Goal: Information Seeking & Learning: Learn about a topic

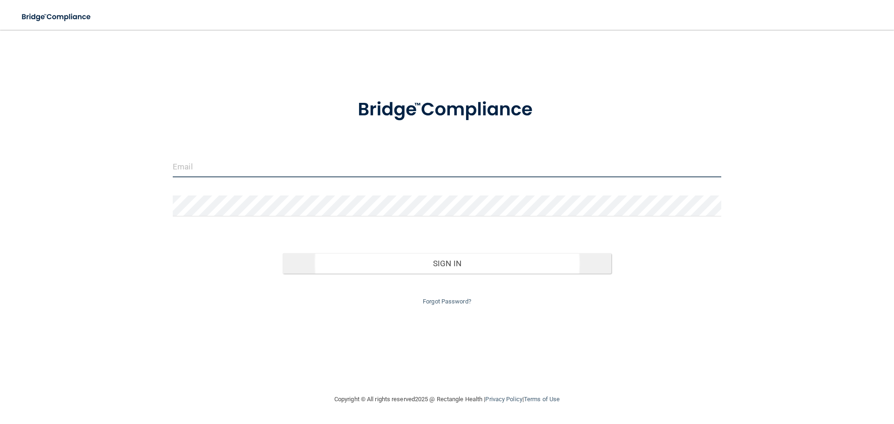
type input "[EMAIL_ADDRESS][DOMAIN_NAME]"
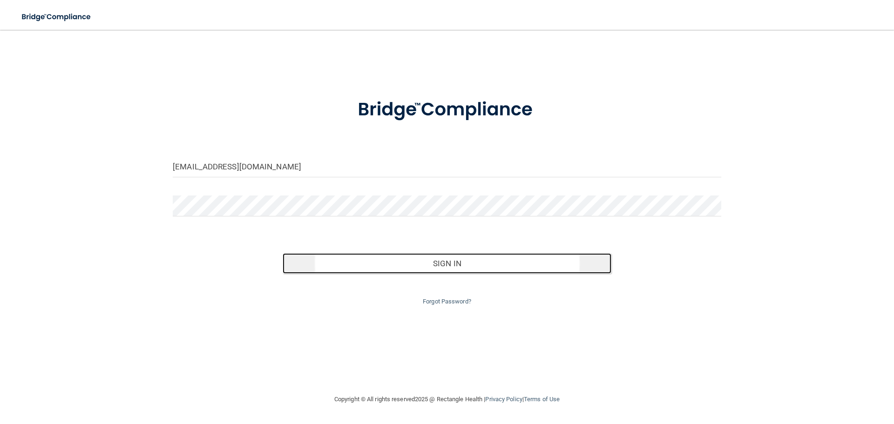
click at [459, 265] on button "Sign In" at bounding box center [447, 263] width 329 height 20
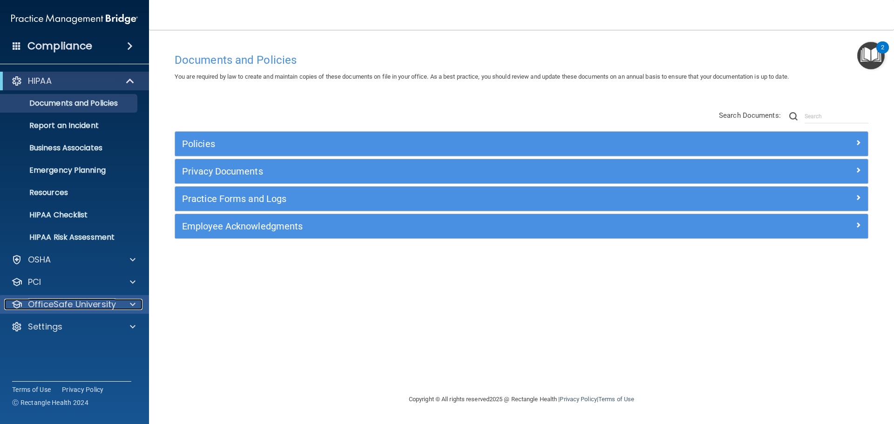
click at [131, 305] on span at bounding box center [133, 304] width 6 height 11
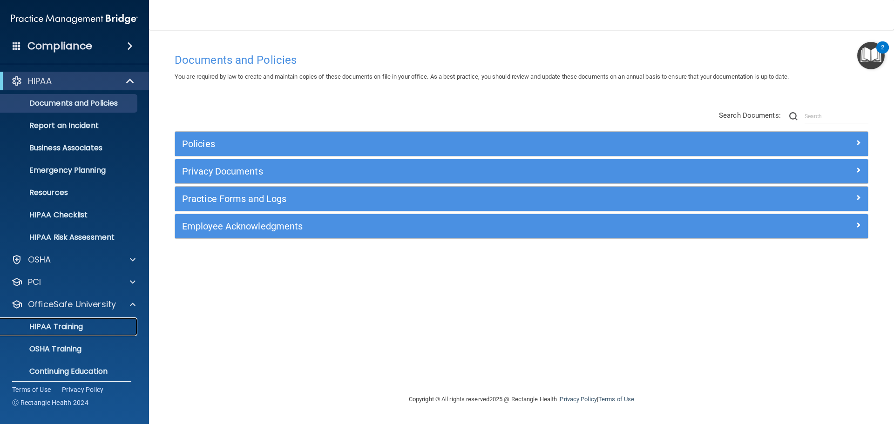
click at [91, 325] on div "HIPAA Training" at bounding box center [69, 326] width 127 height 9
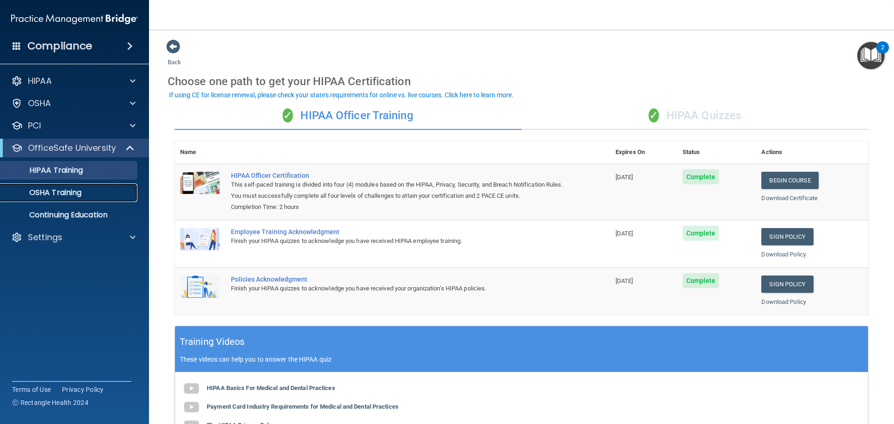
click at [68, 193] on p "OSHA Training" at bounding box center [43, 192] width 75 height 9
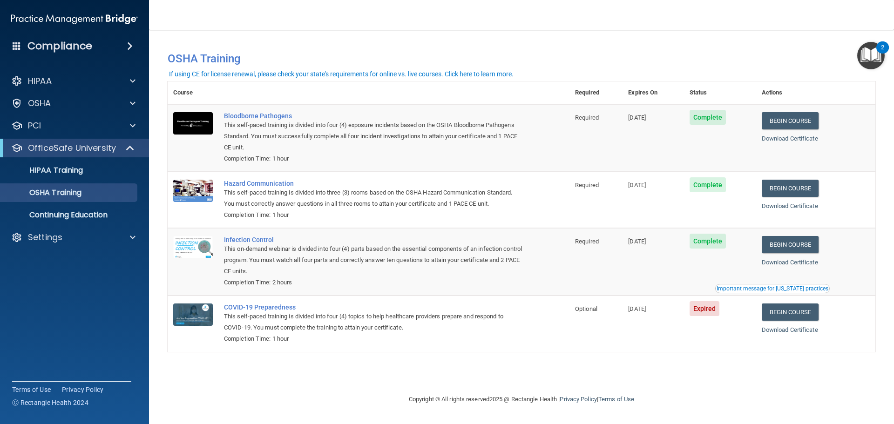
click at [16, 45] on span at bounding box center [17, 45] width 8 height 8
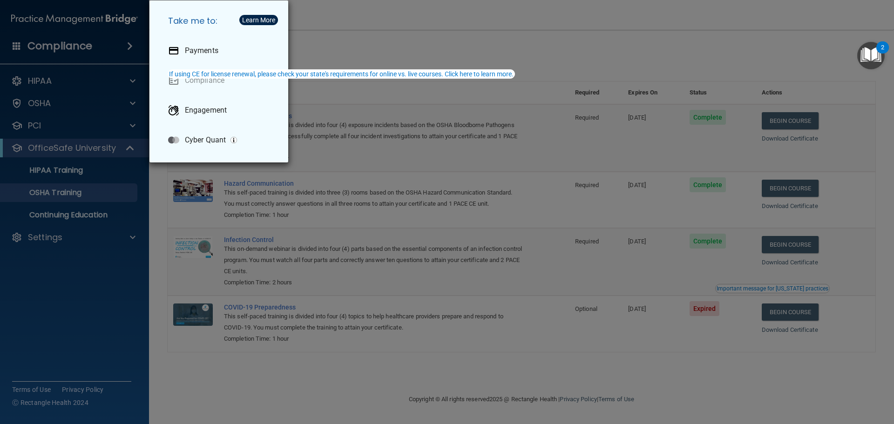
click at [541, 323] on div "Take me to: Payments Compliance Engagement Cyber Quant" at bounding box center [447, 212] width 894 height 424
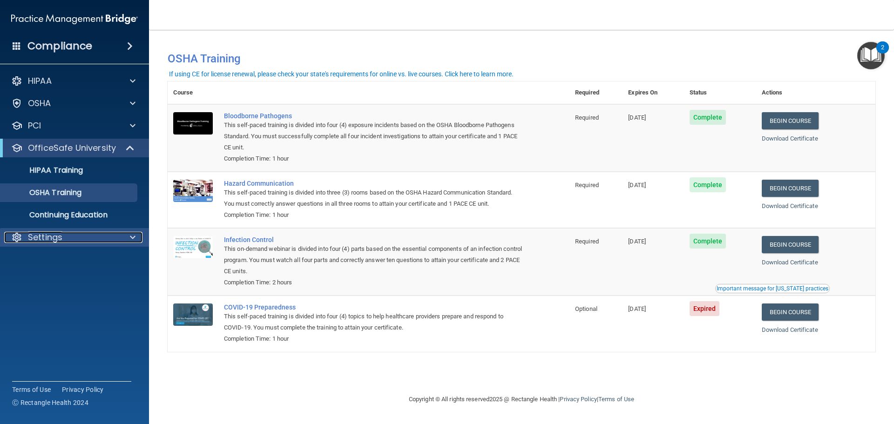
click at [131, 237] on span at bounding box center [133, 237] width 6 height 11
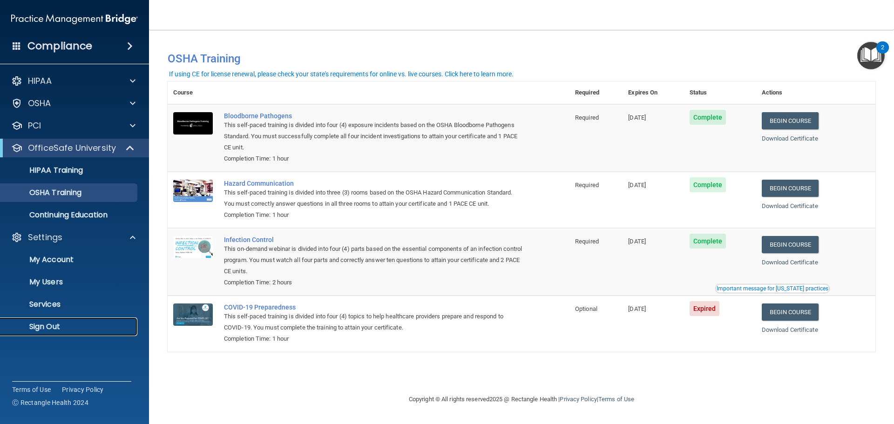
click at [64, 326] on p "Sign Out" at bounding box center [69, 326] width 127 height 9
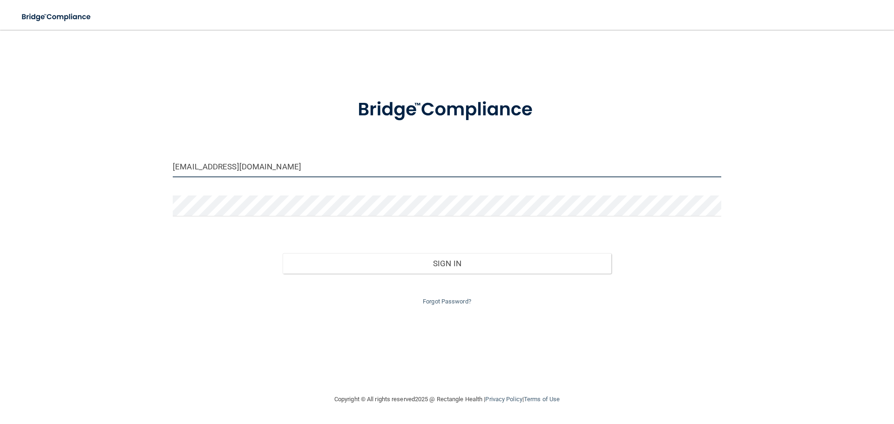
click at [260, 173] on input "[EMAIL_ADDRESS][DOMAIN_NAME]" at bounding box center [447, 166] width 548 height 21
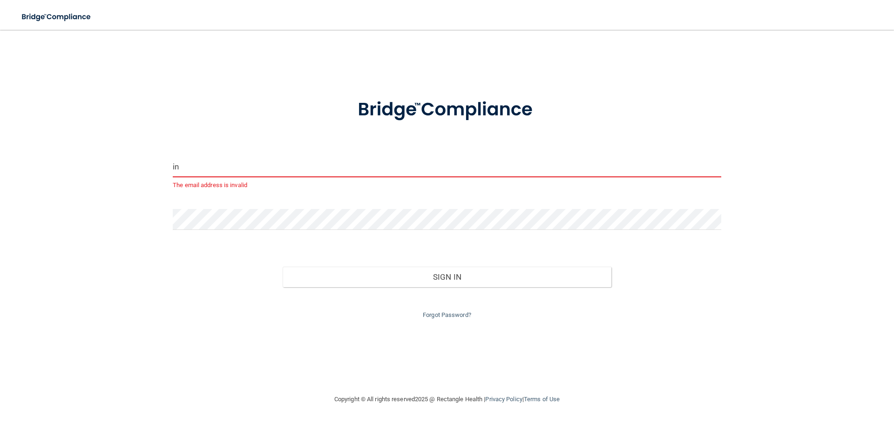
type input "i"
type input "[PERSON_NAME][EMAIL_ADDRESS][DOMAIN_NAME]"
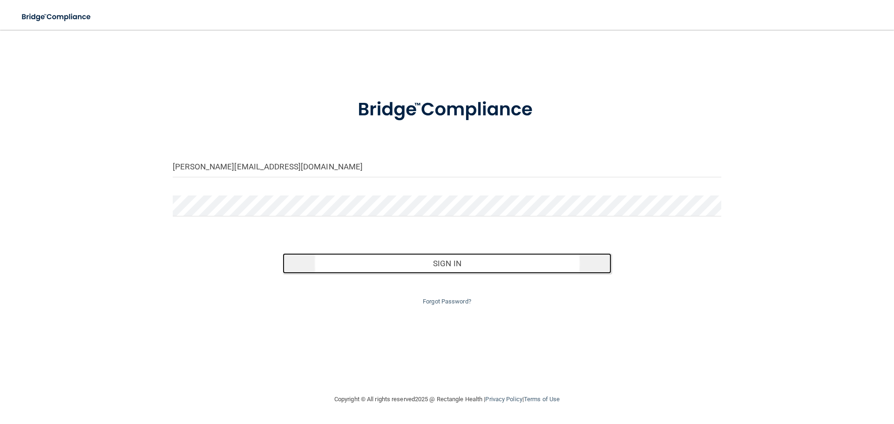
click at [436, 263] on button "Sign In" at bounding box center [447, 263] width 329 height 20
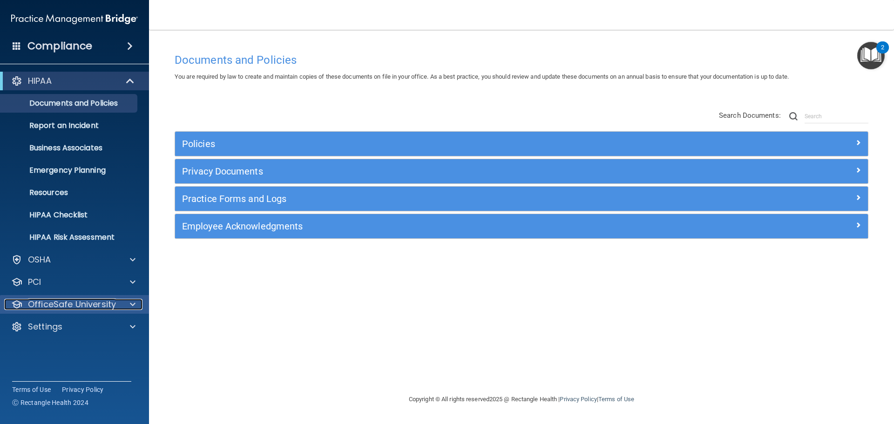
click at [136, 305] on div at bounding box center [131, 304] width 23 height 11
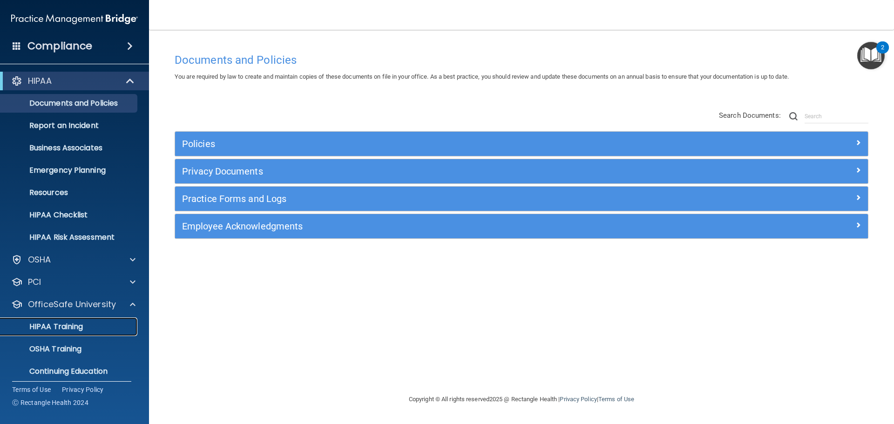
click at [95, 330] on div "HIPAA Training" at bounding box center [69, 326] width 127 height 9
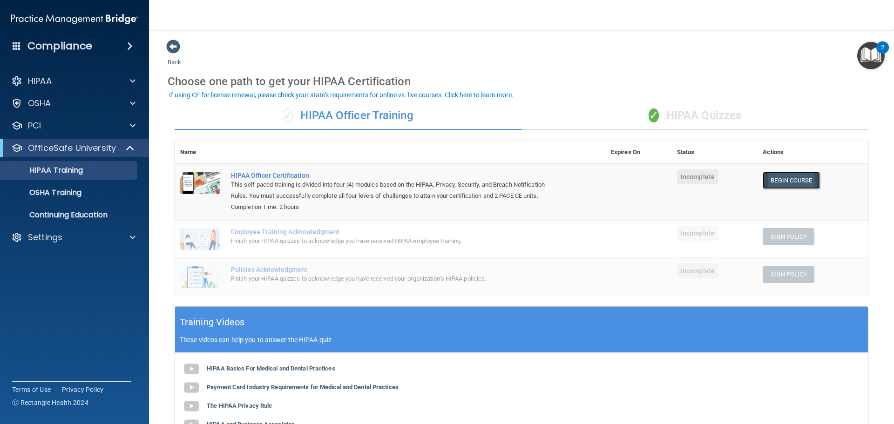
click at [785, 179] on link "Begin Course" at bounding box center [791, 180] width 57 height 17
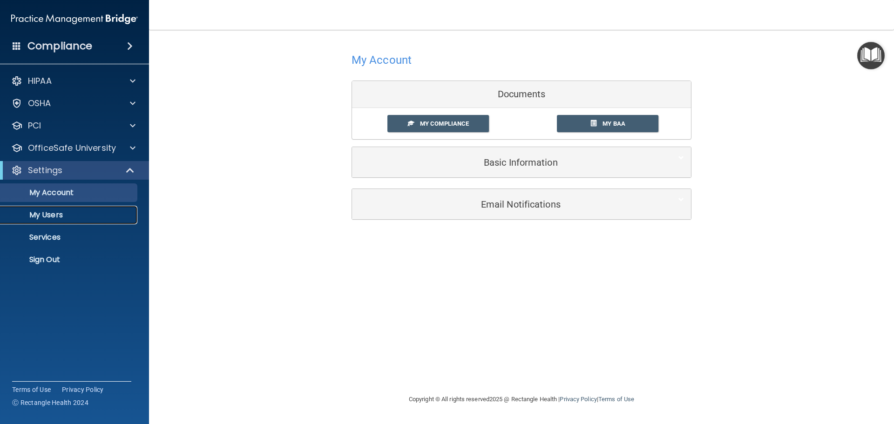
click at [52, 217] on p "My Users" at bounding box center [69, 214] width 127 height 9
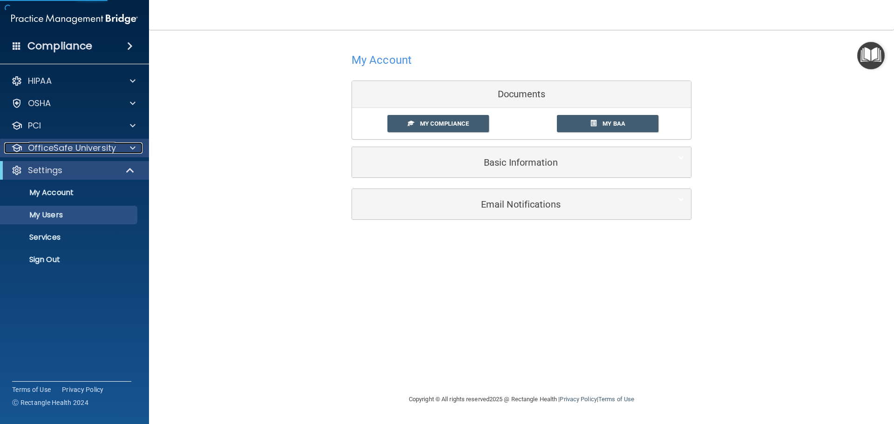
click at [70, 148] on p "OfficeSafe University" at bounding box center [72, 147] width 88 height 11
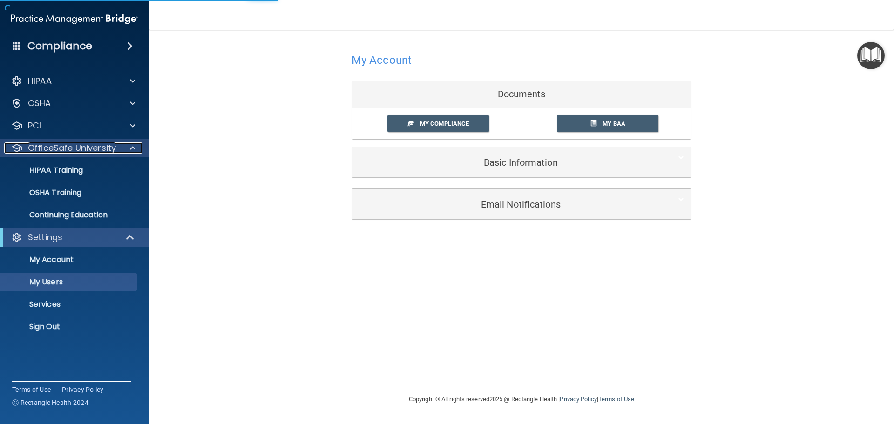
select select "20"
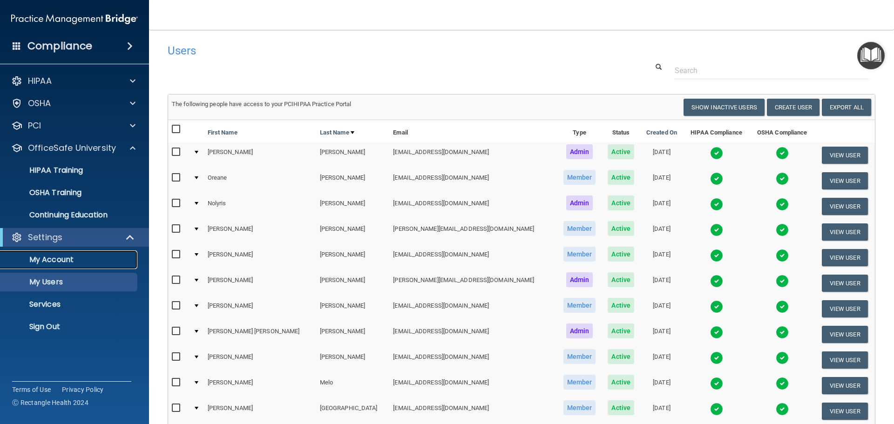
click at [56, 260] on p "My Account" at bounding box center [69, 259] width 127 height 9
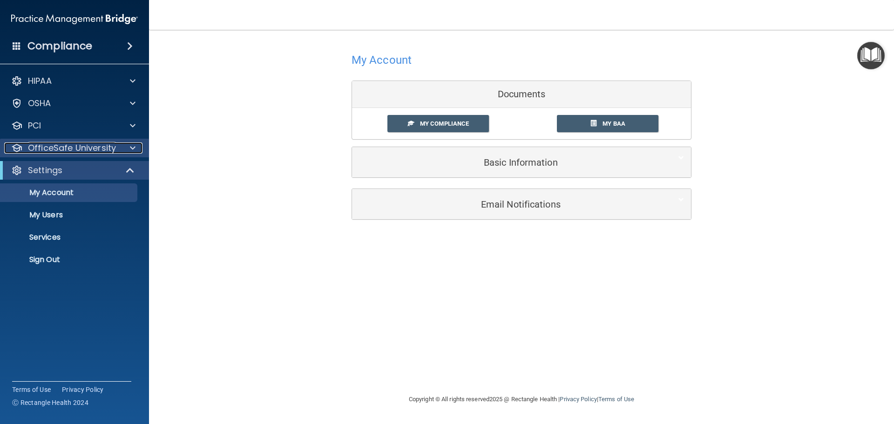
click at [132, 149] on span at bounding box center [133, 147] width 6 height 11
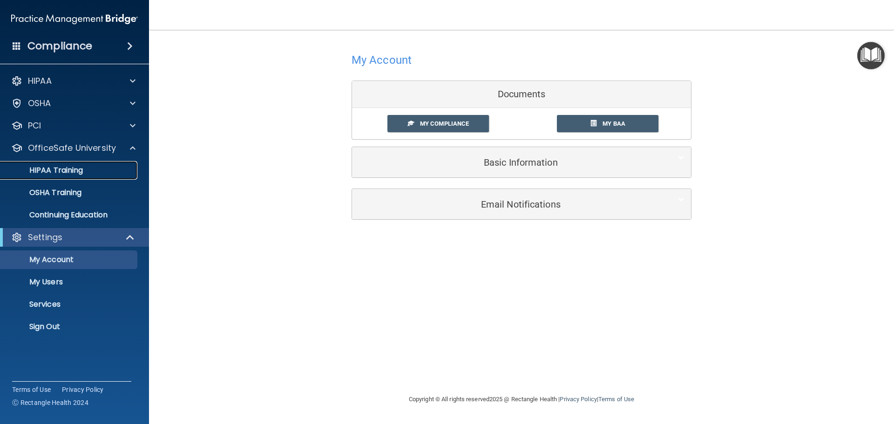
click at [67, 169] on p "HIPAA Training" at bounding box center [44, 170] width 77 height 9
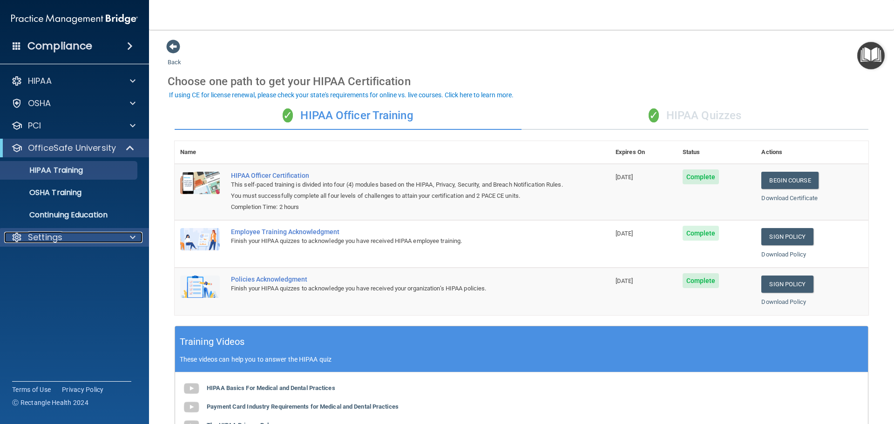
click at [132, 240] on span at bounding box center [133, 237] width 6 height 11
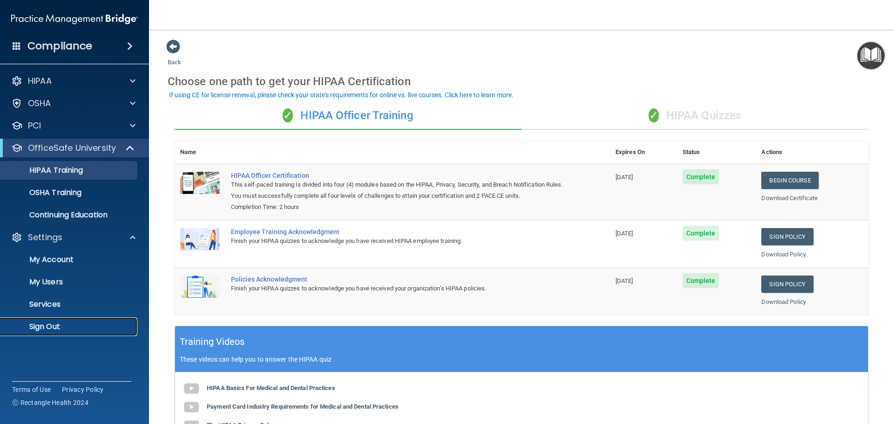
click at [47, 327] on p "Sign Out" at bounding box center [69, 326] width 127 height 9
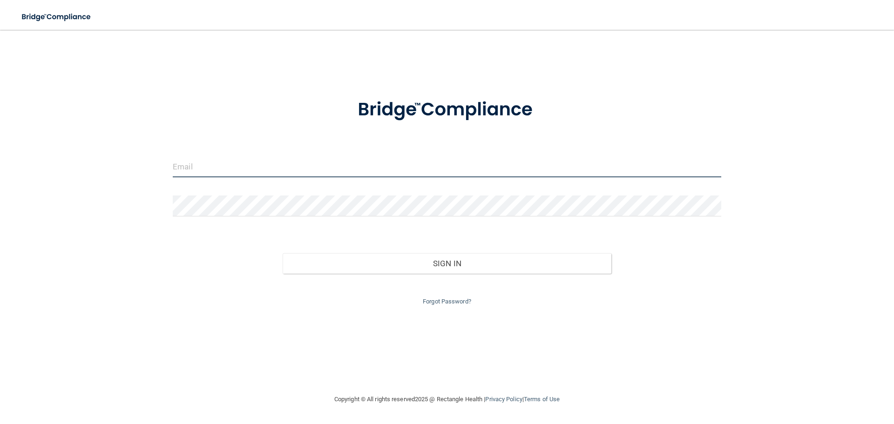
type input "[EMAIL_ADDRESS][DOMAIN_NAME]"
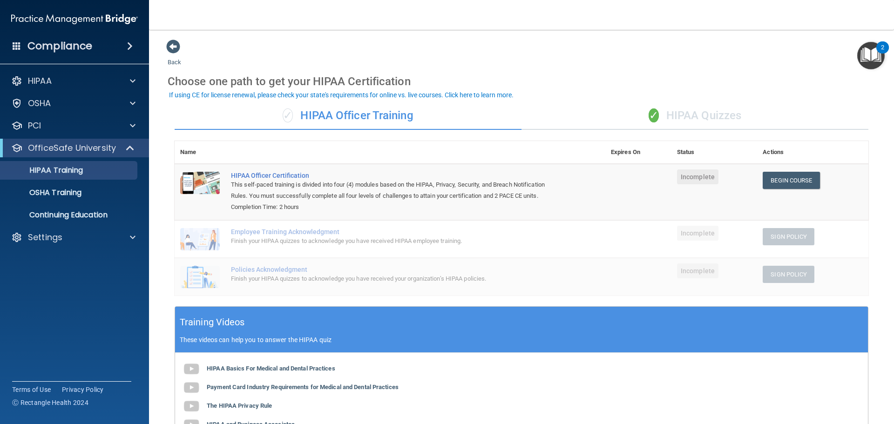
click at [502, 186] on div "This self-paced training is divided into four (4) modules based on the HIPAA, P…" at bounding box center [395, 190] width 328 height 22
click at [477, 201] on div "This self-paced training is divided into four (4) modules based on the HIPAA, P…" at bounding box center [395, 190] width 328 height 22
click at [624, 191] on td at bounding box center [638, 192] width 66 height 56
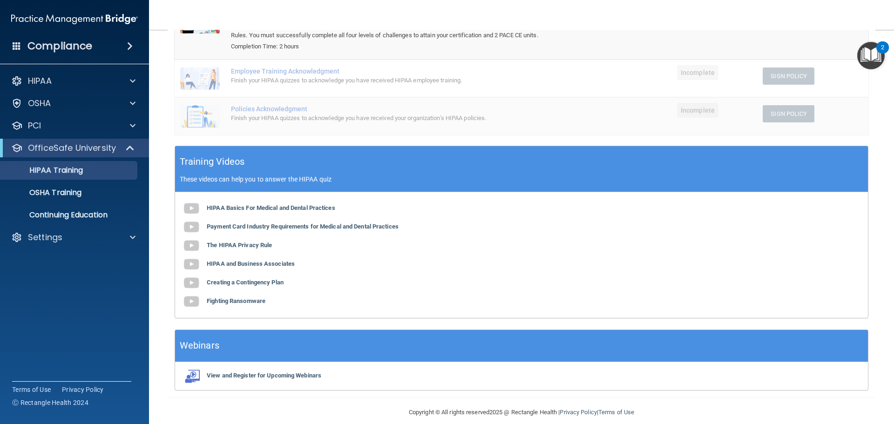
scroll to position [172, 0]
